Goal: Obtain resource: Download file/media

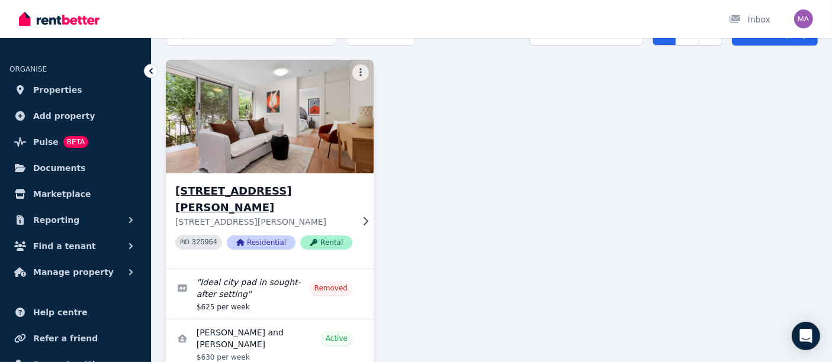
scroll to position [108, 0]
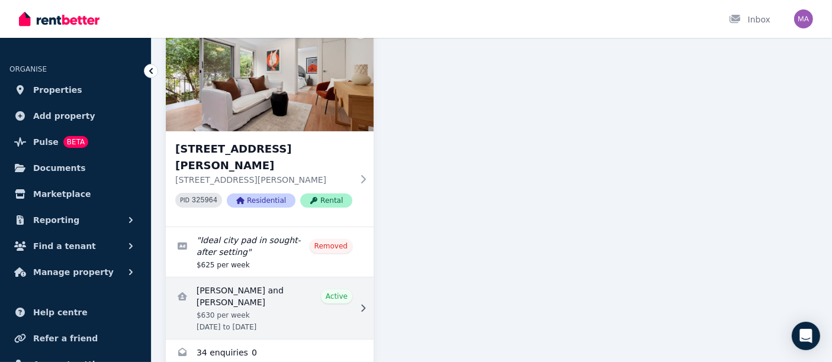
click at [362, 304] on icon at bounding box center [363, 308] width 12 height 8
click at [255, 280] on link "View details for Yura Jeong and Yuri Choi" at bounding box center [270, 309] width 208 height 62
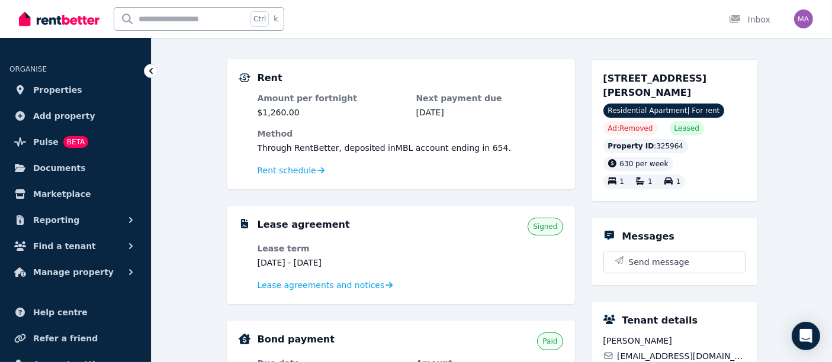
scroll to position [131, 0]
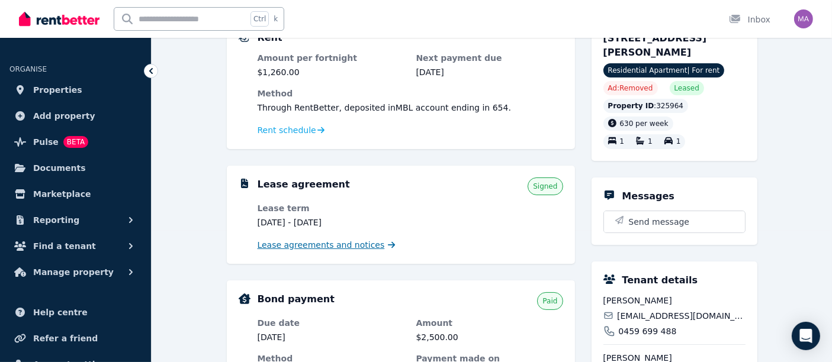
click at [337, 247] on span "Lease agreements and notices" at bounding box center [321, 245] width 127 height 12
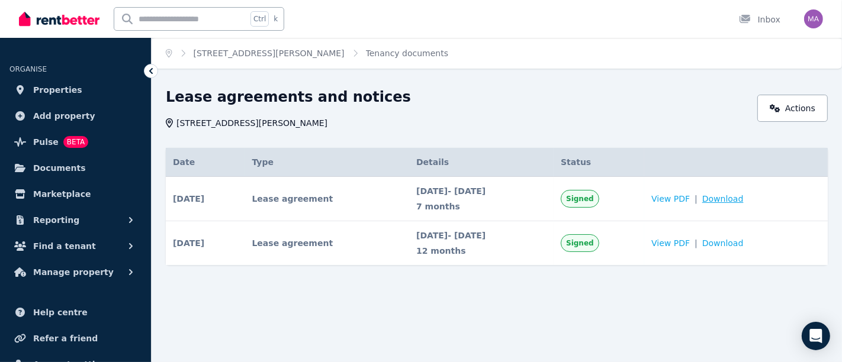
click at [739, 200] on span "Download" at bounding box center [722, 199] width 41 height 12
click at [533, 311] on div "Home 24/[STREET_ADDRESS][PERSON_NAME] Tenancy documents Lease agreements and no…" at bounding box center [421, 181] width 842 height 362
